Goal: Submit feedback/report problem

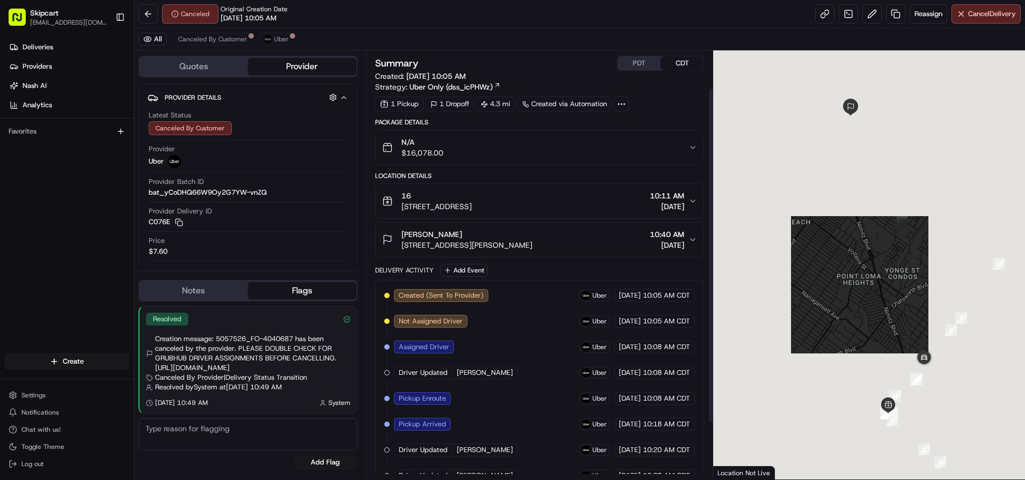
scroll to position [120, 0]
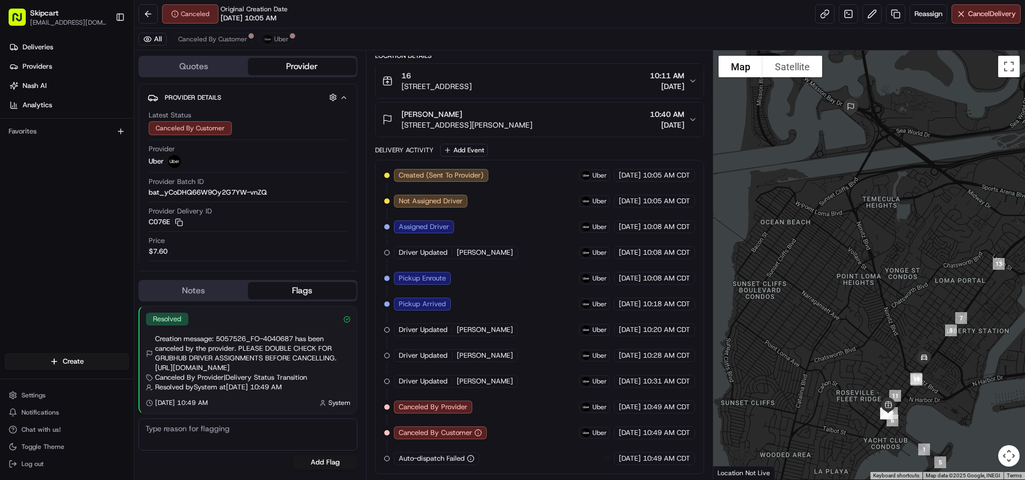
click at [580, 11] on div "Canceled Original Creation Date 08/23/2025 10:05 AM Reassign Cancel Delivery" at bounding box center [579, 14] width 891 height 28
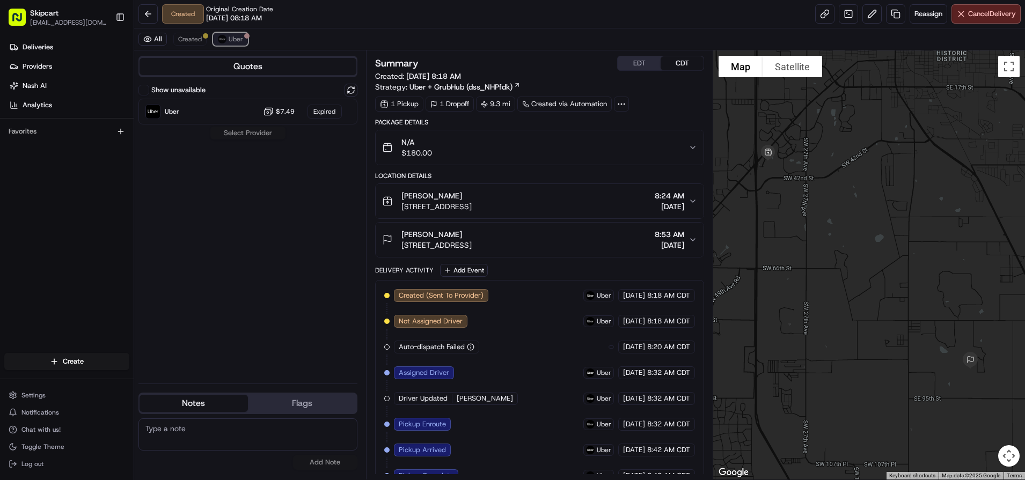
click at [241, 39] on span "Uber" at bounding box center [236, 39] width 14 height 9
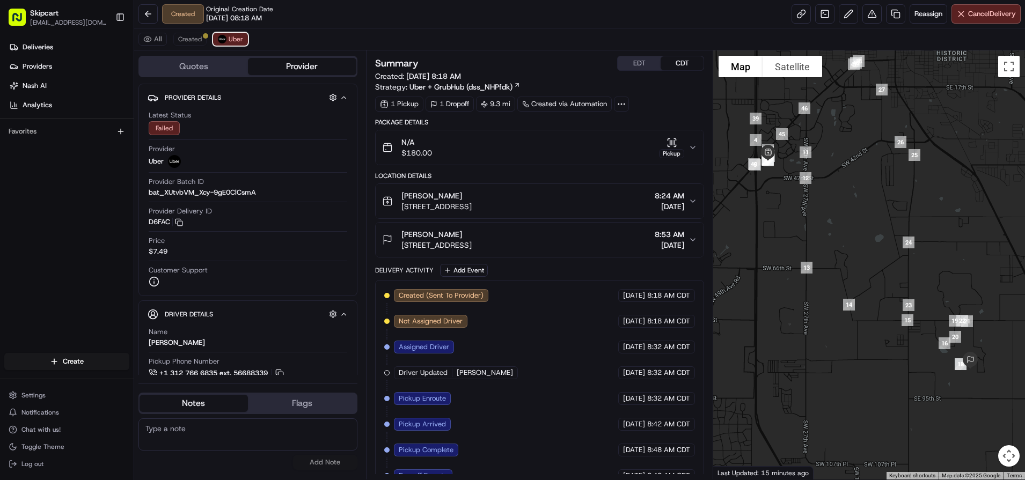
scroll to position [43, 0]
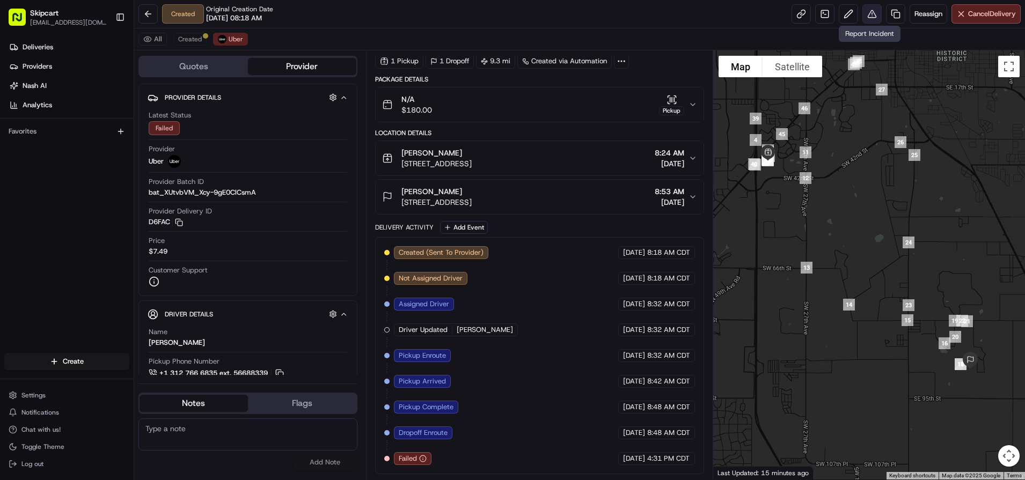
click at [873, 17] on button at bounding box center [872, 13] width 19 height 19
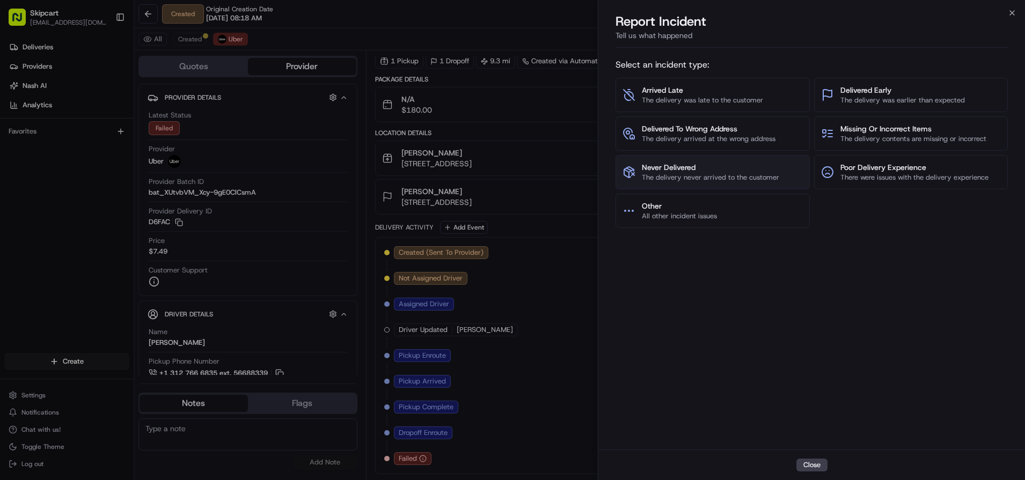
click at [695, 173] on span "The delivery never arrived to the customer" at bounding box center [710, 178] width 137 height 10
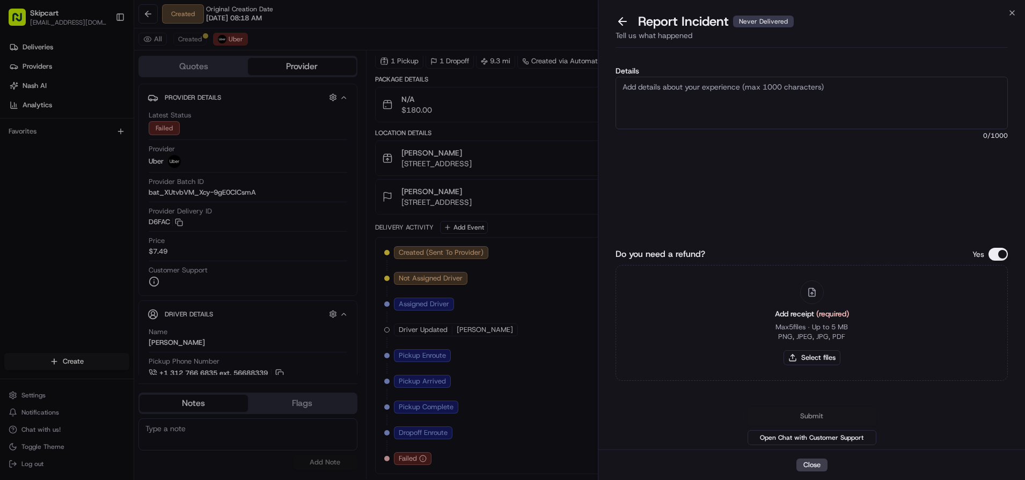
click at [704, 99] on textarea "Details" at bounding box center [812, 103] width 392 height 53
click at [807, 352] on button "Select files" at bounding box center [812, 358] width 57 height 15
type input "C:\fakepath\Nash_258.JPG"
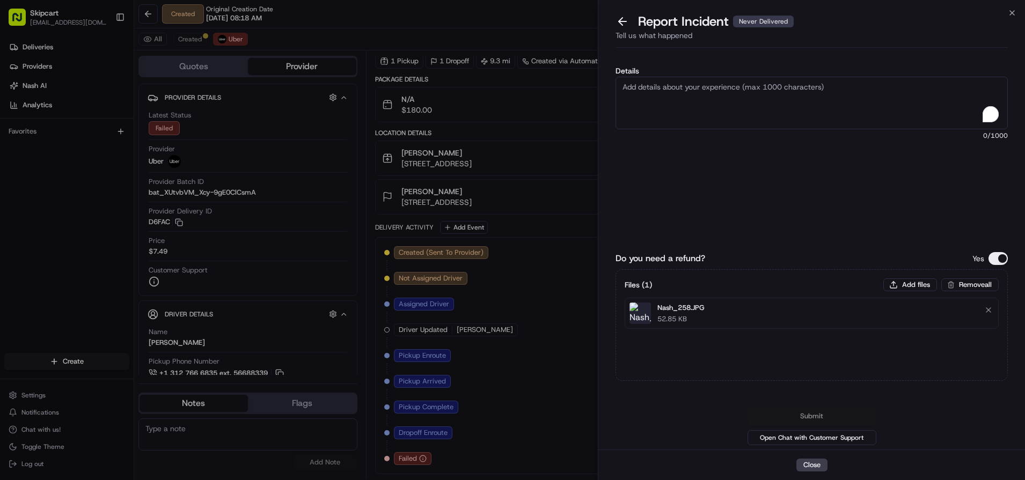
click at [731, 97] on textarea "Details" at bounding box center [812, 103] width 392 height 53
paste textarea "Customer reported non delivery, driver cancelled off after receiving items. Req…"
type textarea "Customer reported non delivery, driver cancelled off after receiving items. Req…"
click at [799, 420] on button "Submit" at bounding box center [812, 416] width 129 height 19
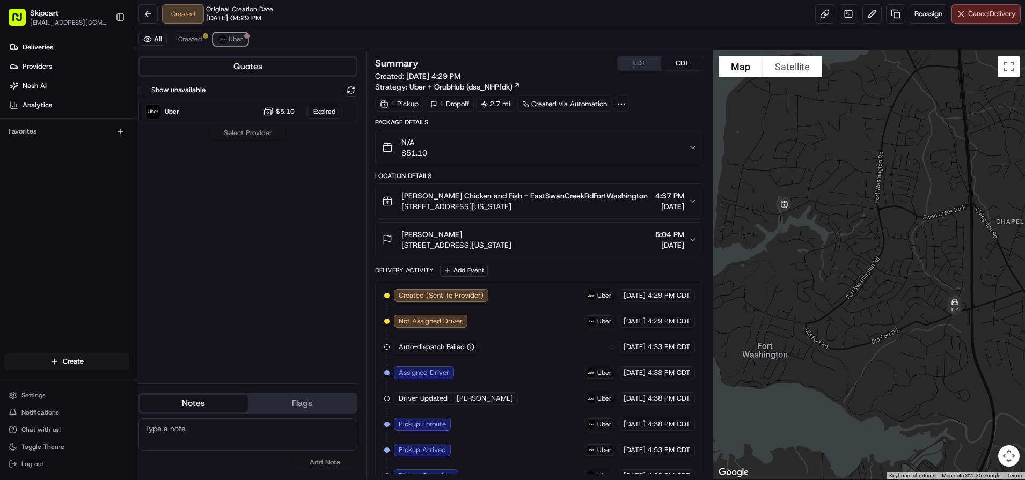
click at [225, 39] on img at bounding box center [222, 39] width 9 height 9
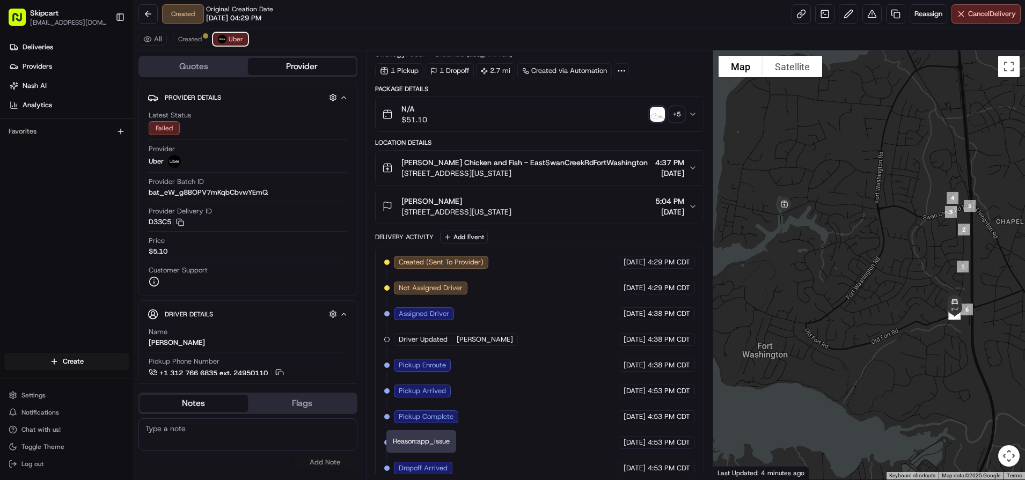
scroll to position [2, 0]
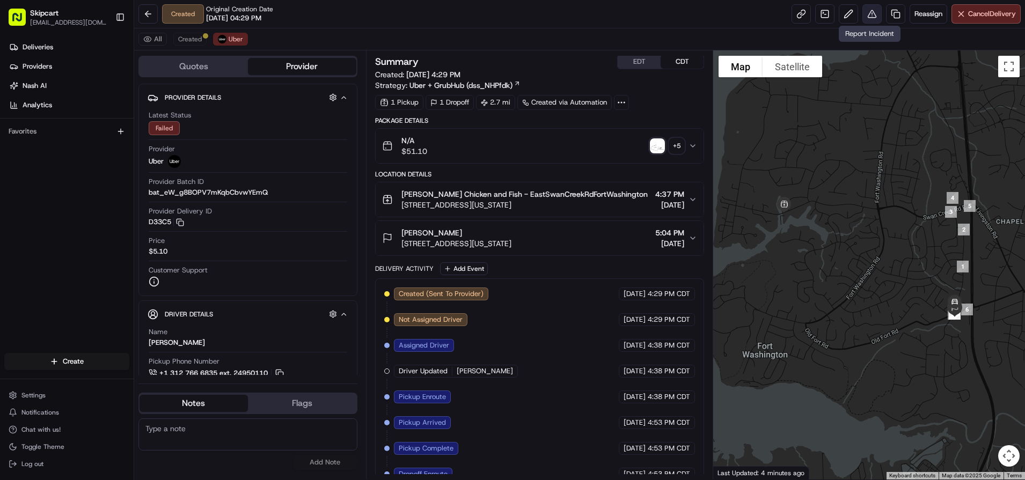
click at [879, 17] on button at bounding box center [872, 13] width 19 height 19
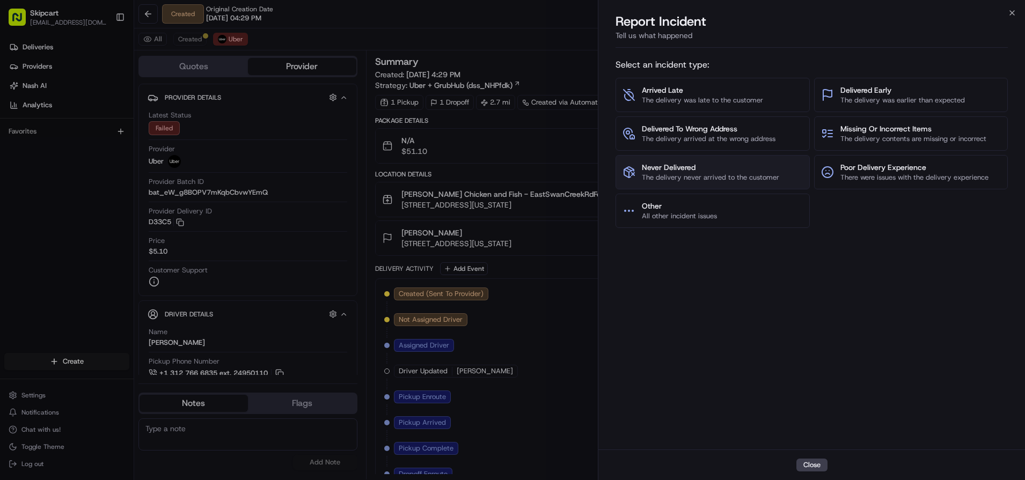
click at [674, 163] on span "Never Delivered" at bounding box center [710, 167] width 137 height 11
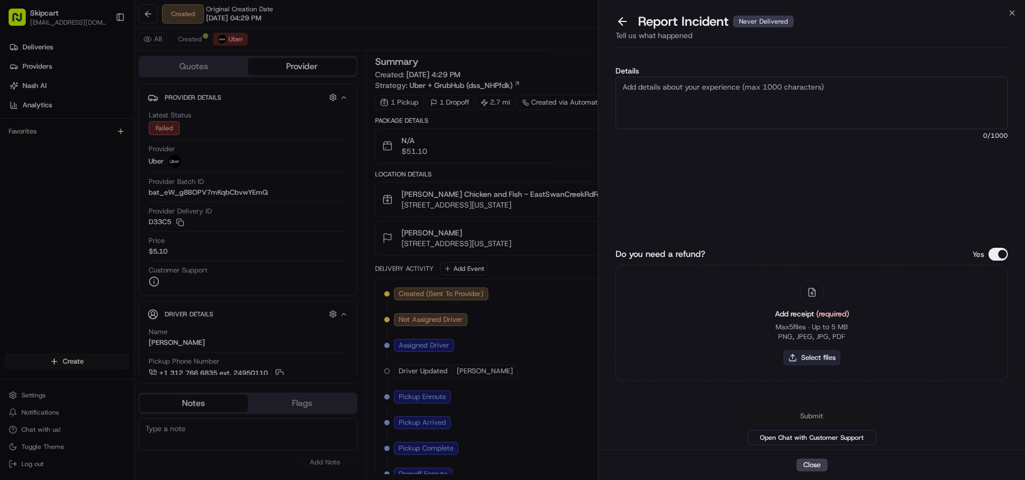
click at [821, 358] on button "Select files" at bounding box center [812, 358] width 57 height 15
type input "C:\fakepath\Nash_259.JPG"
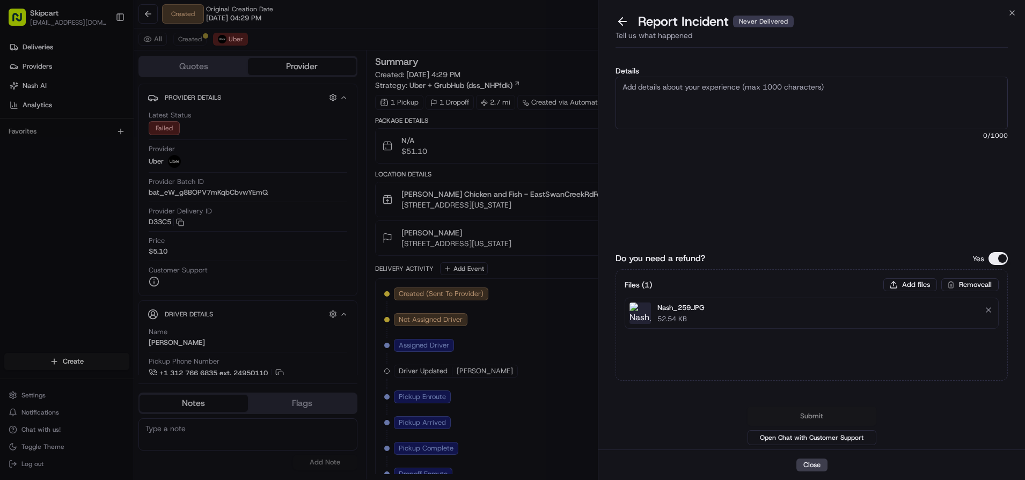
click at [763, 106] on textarea "Details" at bounding box center [812, 103] width 392 height 53
paste textarea "Customer reported non delivery, driver cancelled off after receiving items. Req…"
type textarea "Customer reported non delivery, driver cancelled off after receiving items. Req…"
click at [830, 417] on button "Submit" at bounding box center [812, 416] width 129 height 19
